Goal: Transaction & Acquisition: Purchase product/service

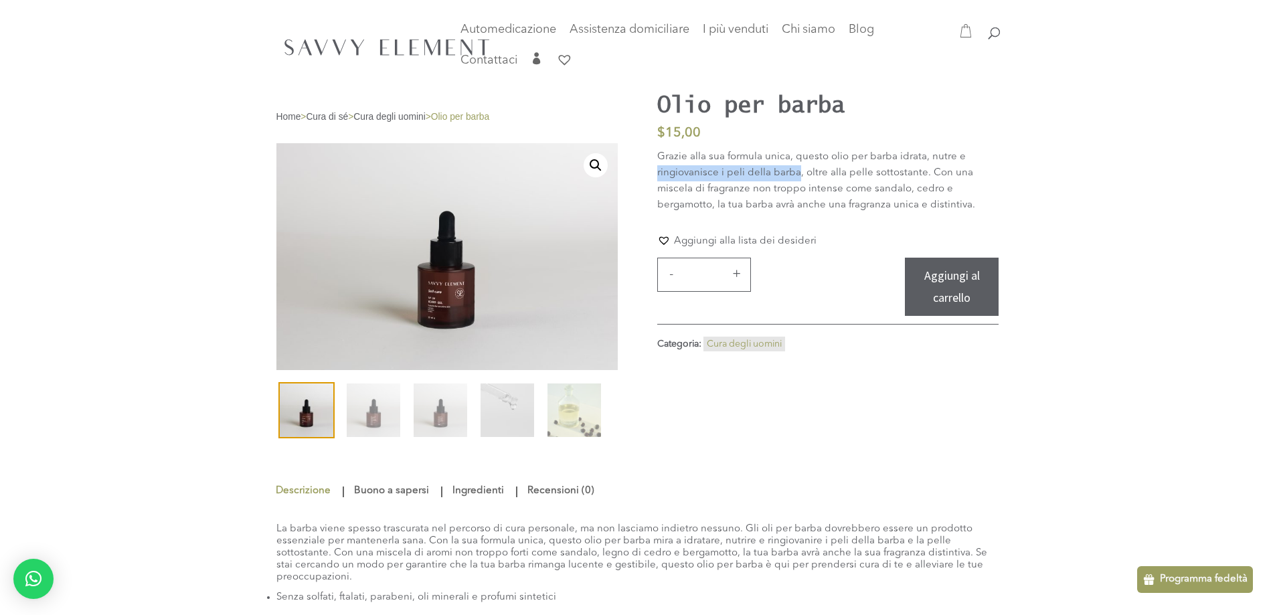
drag, startPoint x: 658, startPoint y: 174, endPoint x: 797, endPoint y: 175, distance: 139.2
click at [797, 175] on font "Grazie alla sua formula unica, questo olio per barba idrata, nutre e ringiovani…" at bounding box center [816, 181] width 318 height 58
click at [100, 10] on header "Automedicazione Cura del bambino Cura del corpo Cura del viso Cura dei capelli …" at bounding box center [637, 46] width 1275 height 93
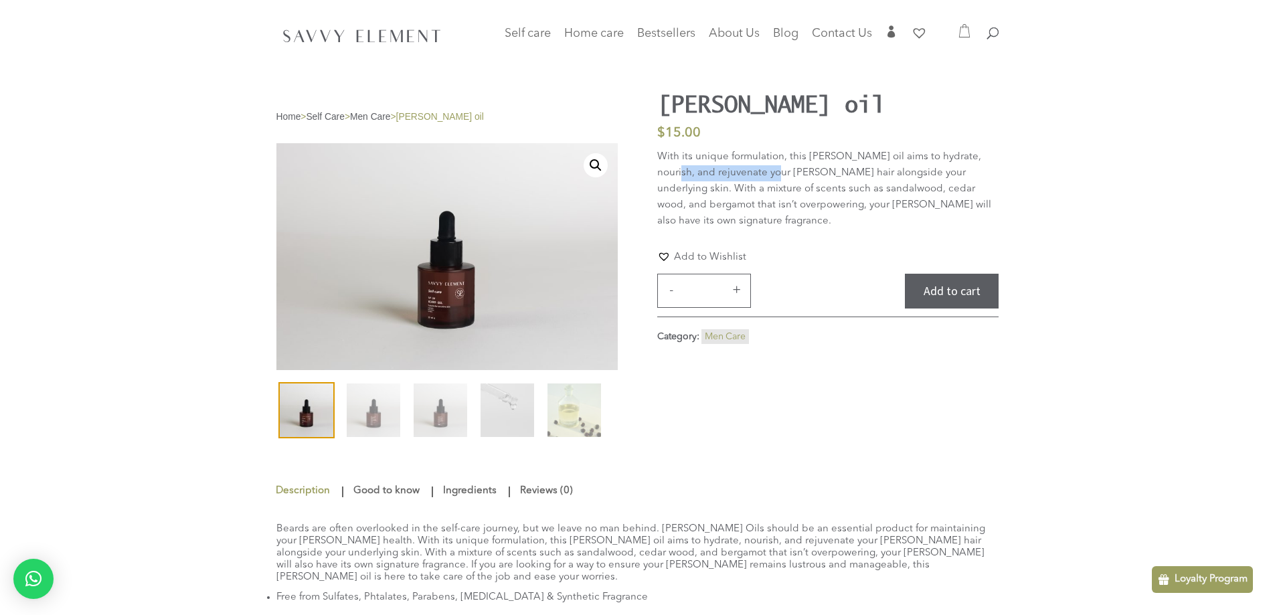
drag, startPoint x: 657, startPoint y: 174, endPoint x: 758, endPoint y: 177, distance: 101.1
click at [758, 177] on p "With its unique formulation, this [PERSON_NAME] oil aims to hydrate, nourish, a…" at bounding box center [827, 189] width 341 height 80
click at [795, 190] on p "With its unique formulation, this [PERSON_NAME] oil aims to hydrate, nourish, a…" at bounding box center [827, 189] width 341 height 80
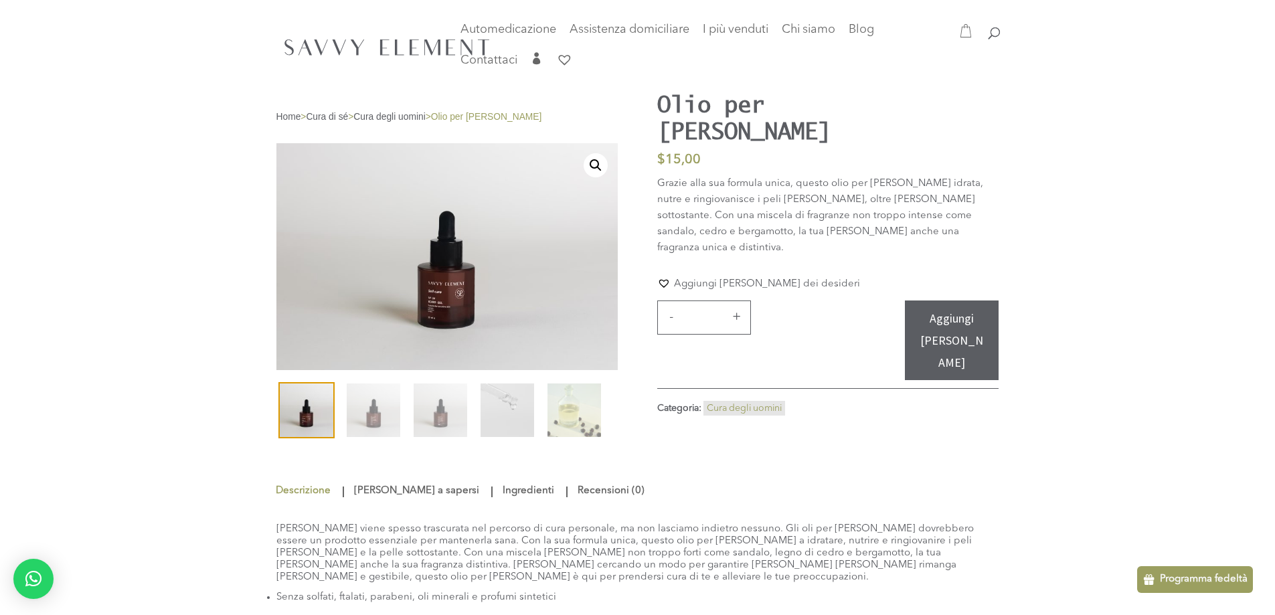
scroll to position [161, 0]
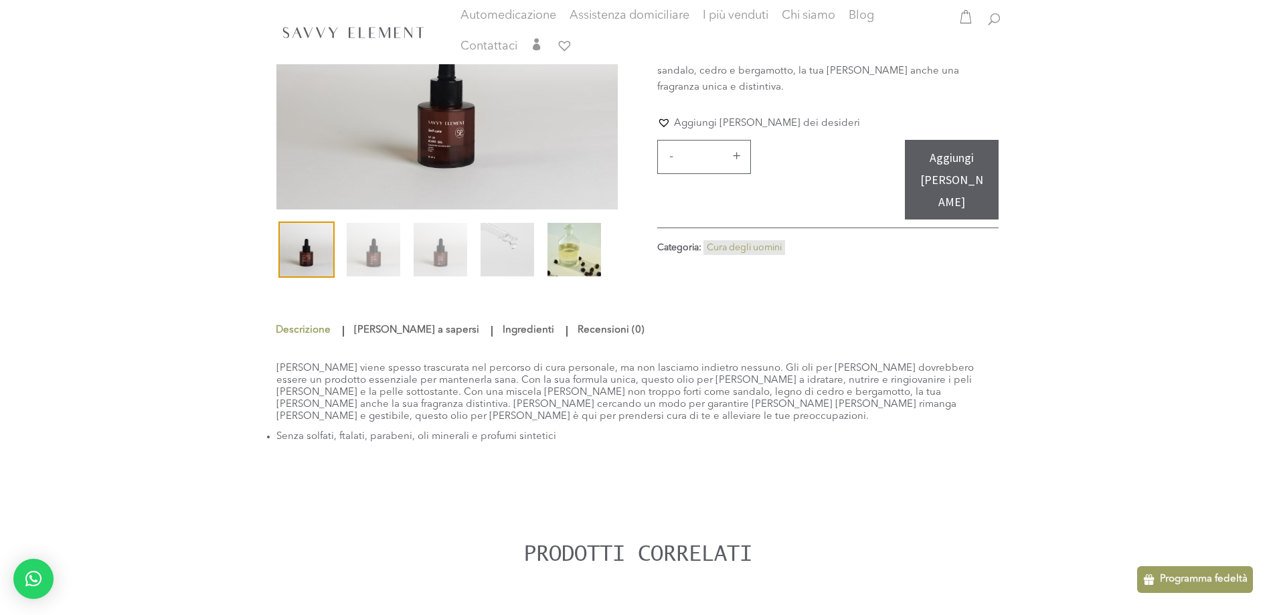
click at [558, 252] on img at bounding box center [575, 250] width 54 height 54
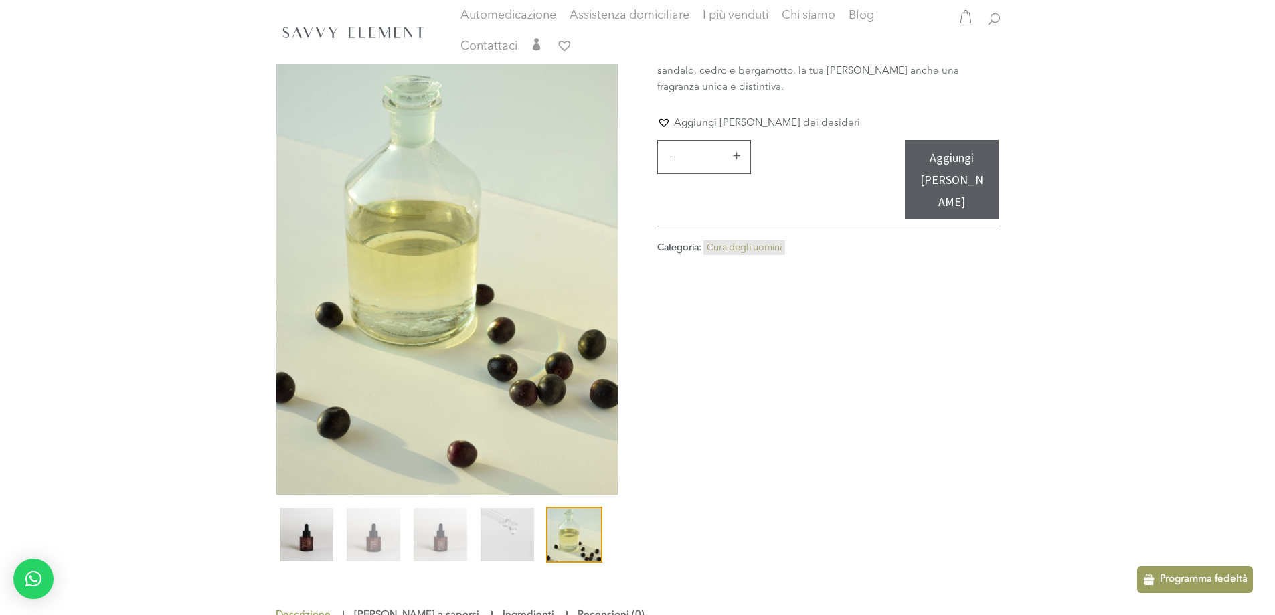
click at [307, 520] on img at bounding box center [307, 535] width 54 height 54
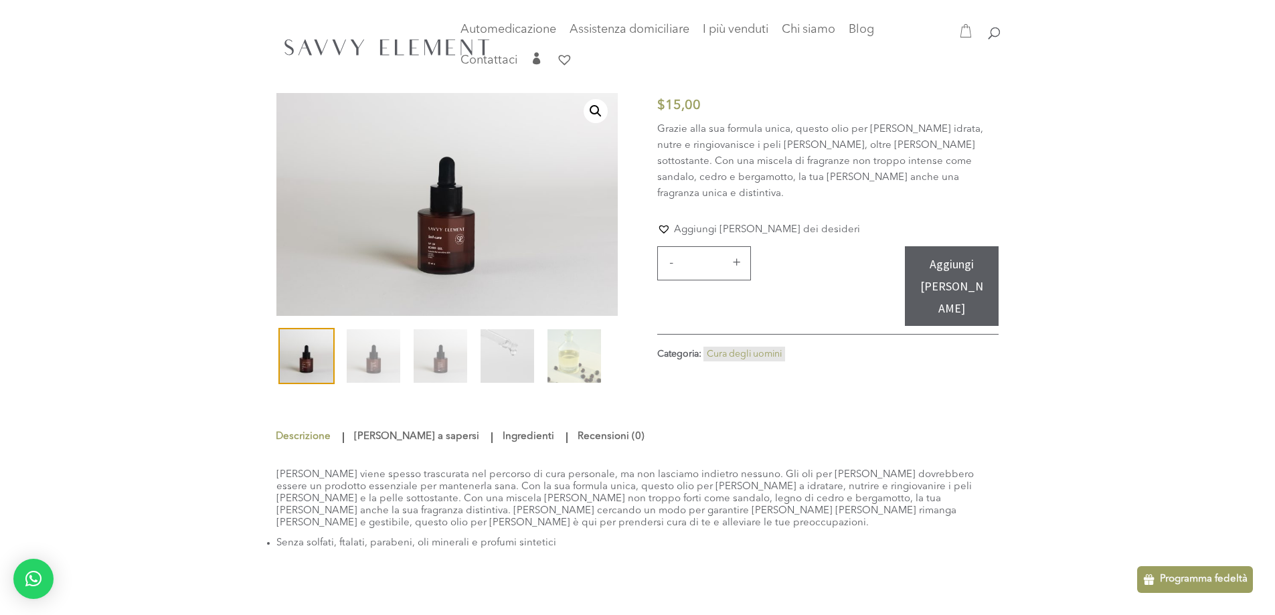
scroll to position [0, 0]
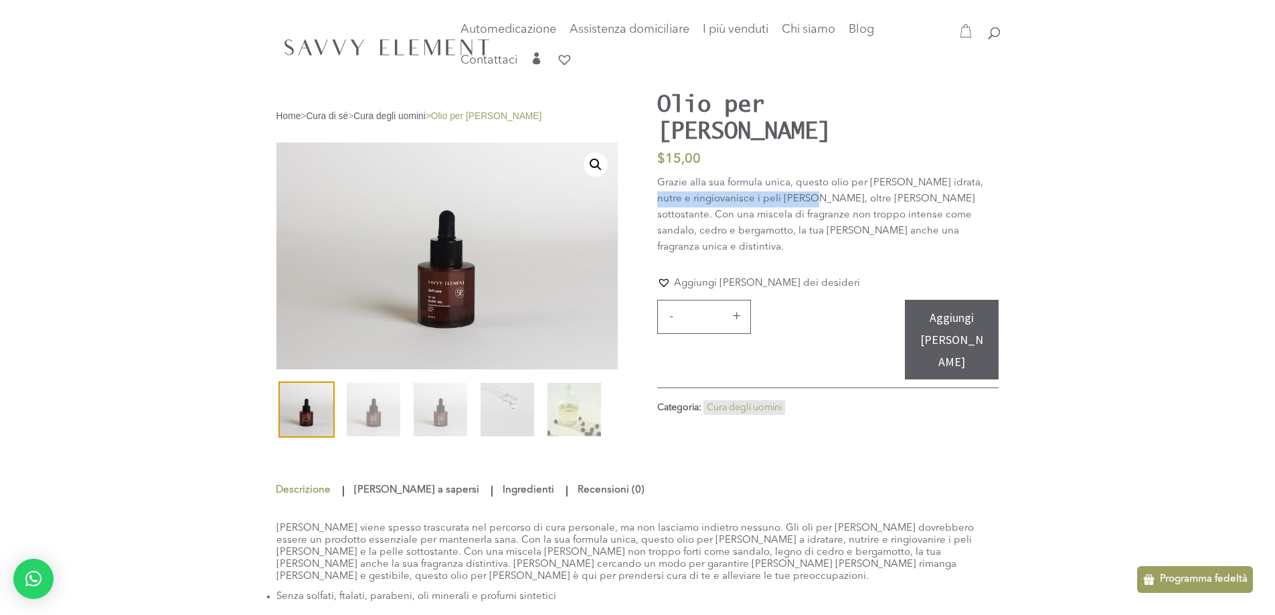
drag, startPoint x: 657, startPoint y: 173, endPoint x: 806, endPoint y: 177, distance: 148.6
click at [806, 178] on font "Grazie alla sua formula unica, questo olio per barba idrata, nutre e ringiovani…" at bounding box center [820, 215] width 326 height 74
click at [713, 178] on font "Grazie alla sua formula unica, questo olio per barba idrata, nutre e ringiovani…" at bounding box center [820, 215] width 326 height 74
drag, startPoint x: 657, startPoint y: 173, endPoint x: 799, endPoint y: 174, distance: 141.3
click at [799, 178] on font "Grazie alla sua formula unica, questo olio per barba idrata, nutre e ringiovani…" at bounding box center [820, 215] width 326 height 74
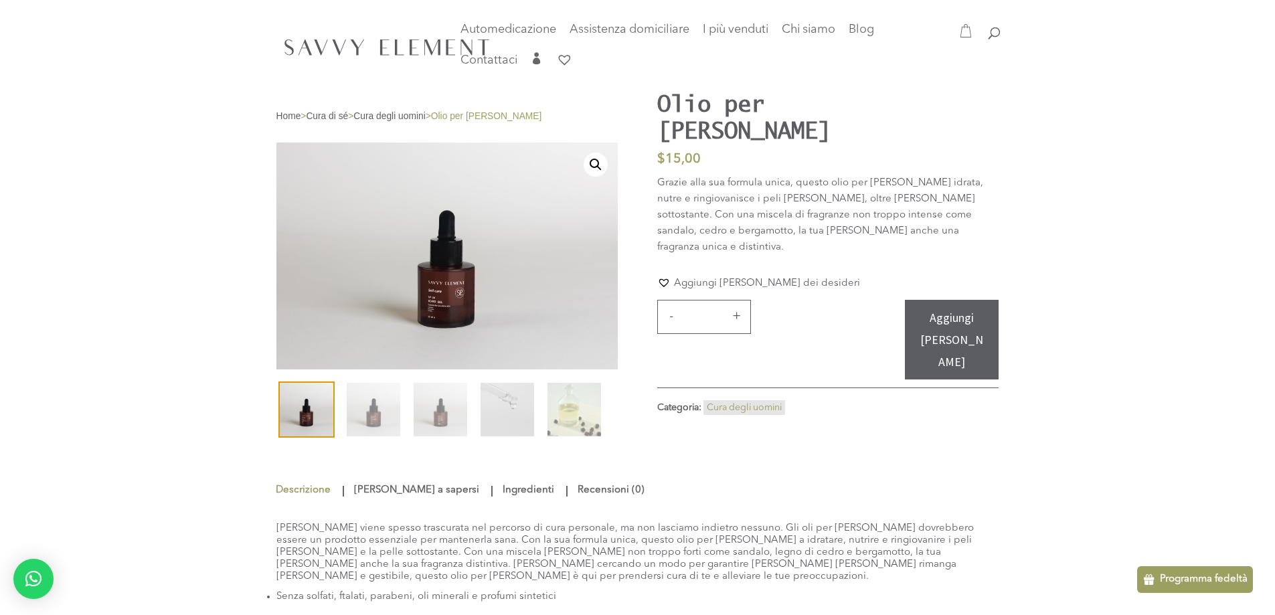
click at [947, 178] on font "Grazie alla sua formula unica, questo olio per barba idrata, nutre e ringiovani…" at bounding box center [820, 215] width 326 height 74
